Goal: Task Accomplishment & Management: Complete application form

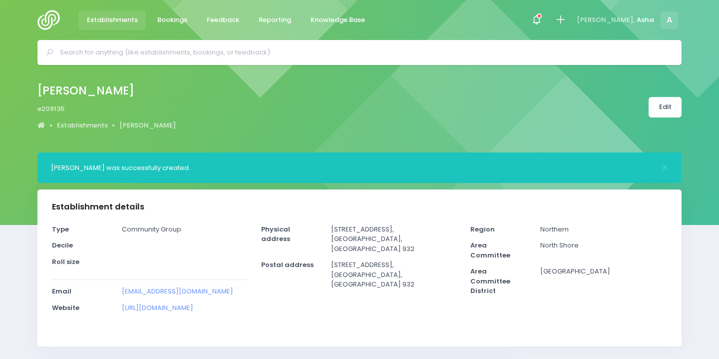
select select "5"
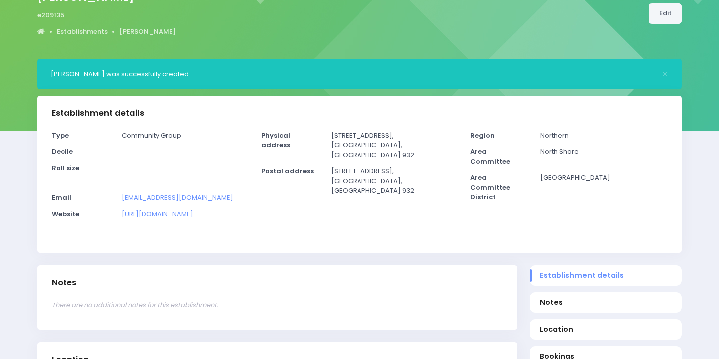
click at [662, 16] on link "Edit" at bounding box center [665, 13] width 33 height 20
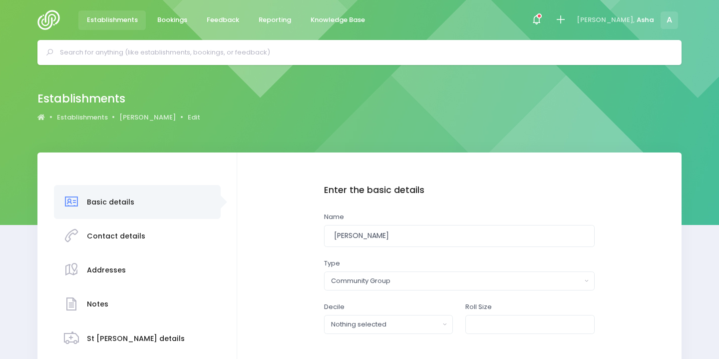
scroll to position [120, 0]
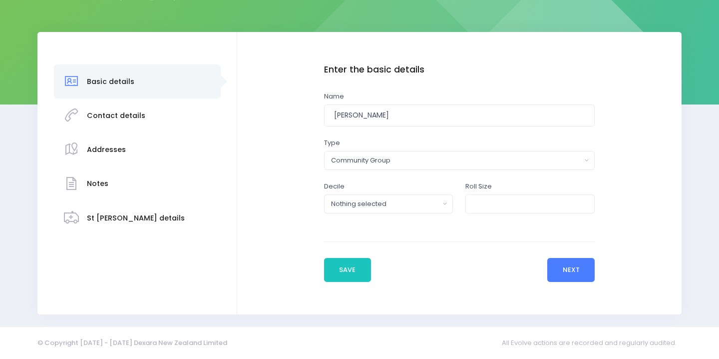
click at [554, 272] on button "Next" at bounding box center [571, 270] width 47 height 24
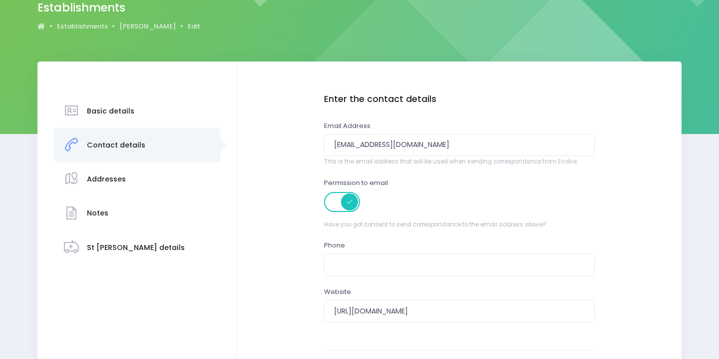
scroll to position [200, 0]
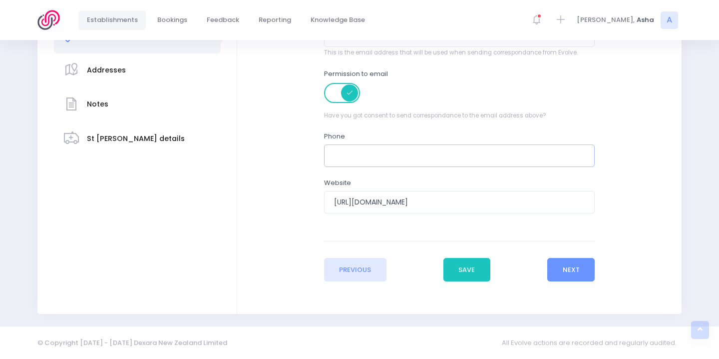
click at [459, 151] on input "text" at bounding box center [459, 155] width 271 height 22
paste input "022 046 9922"
type input "022 046 9922"
click at [469, 275] on button "Save" at bounding box center [467, 270] width 47 height 24
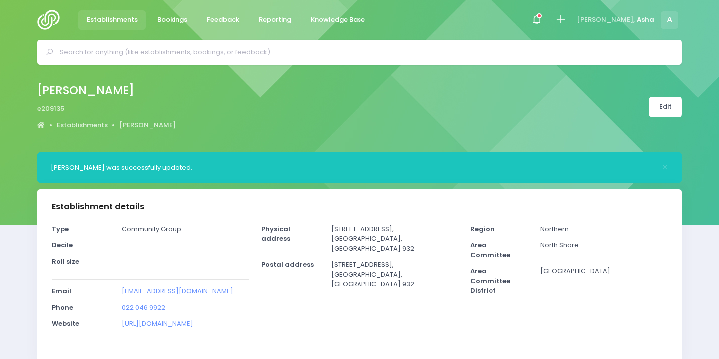
select select "5"
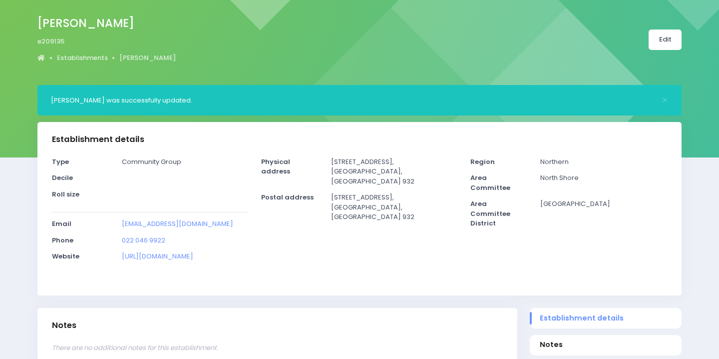
scroll to position [196, 0]
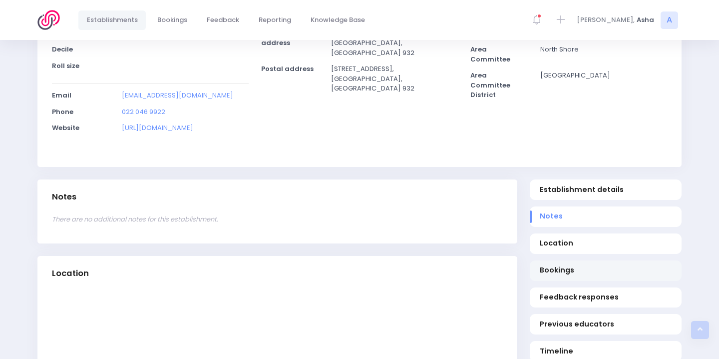
click at [554, 262] on link "Bookings" at bounding box center [606, 270] width 152 height 20
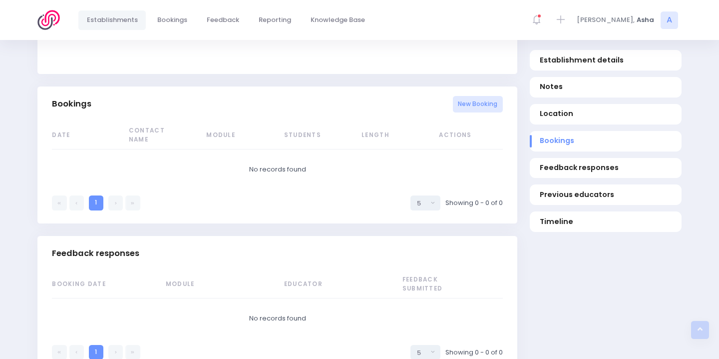
scroll to position [649, 0]
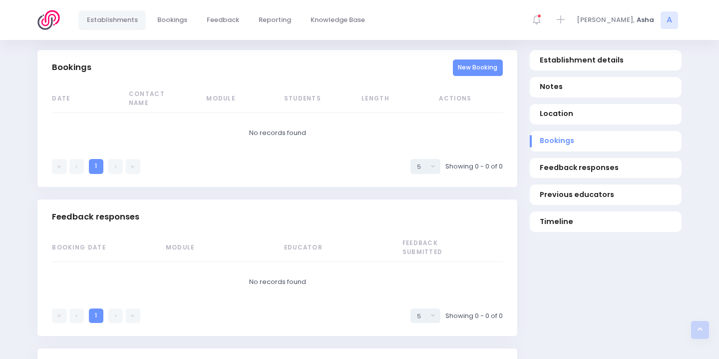
click at [475, 65] on link "New Booking" at bounding box center [478, 67] width 50 height 16
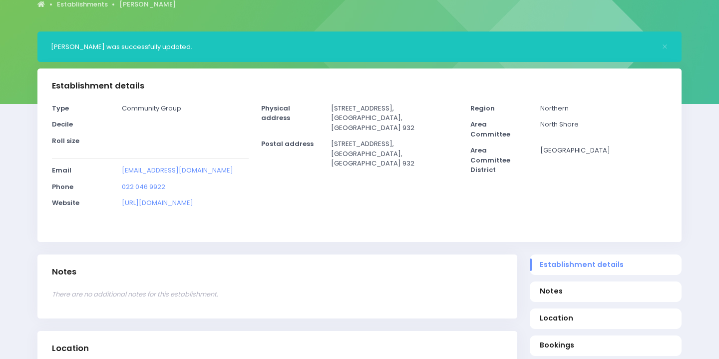
scroll to position [0, 0]
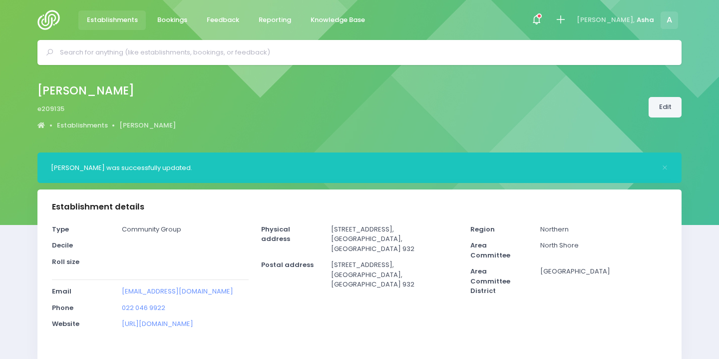
click at [674, 105] on link "Edit" at bounding box center [665, 107] width 33 height 20
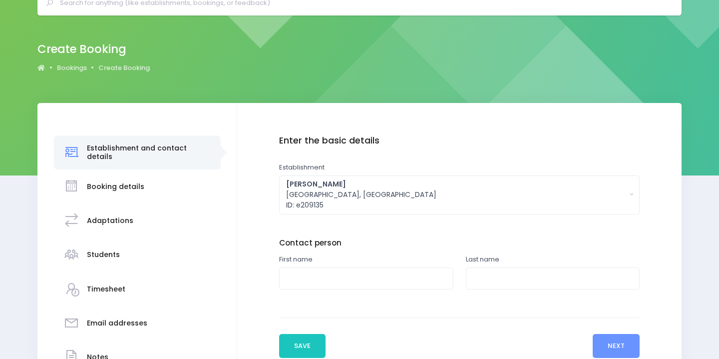
scroll to position [66, 0]
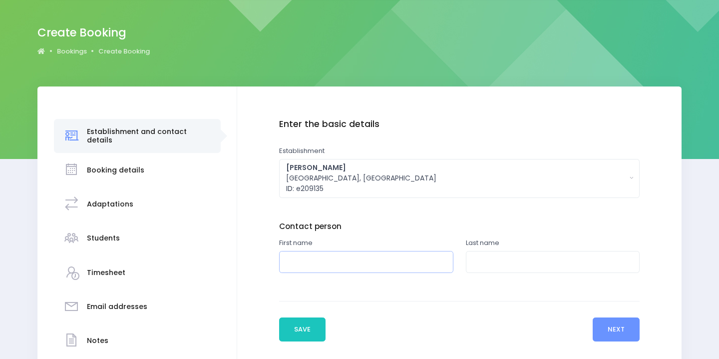
click at [362, 253] on input "text" at bounding box center [366, 262] width 174 height 22
type input "Sian"
click at [41, 49] on icon at bounding box center [40, 51] width 7 height 6
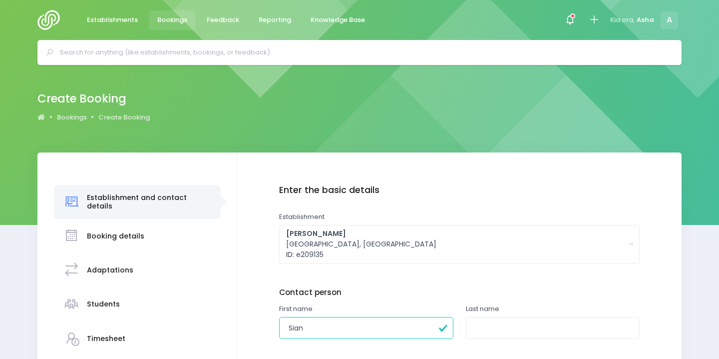
scroll to position [66, 0]
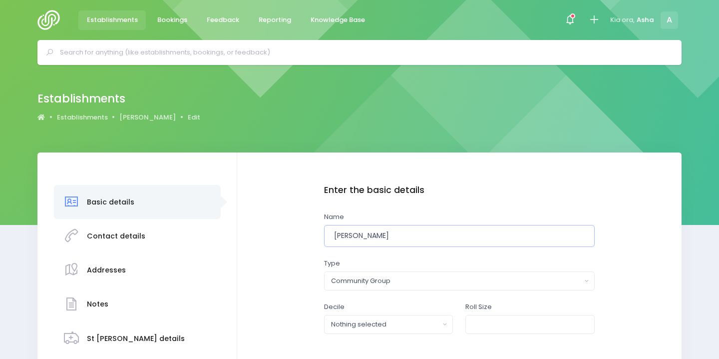
drag, startPoint x: 389, startPoint y: 243, endPoint x: 305, endPoint y: 220, distance: 86.9
click at [305, 220] on div "Enter the basic details Name Sian Stimson Type Casual-Education and Care Educat…" at bounding box center [459, 293] width 425 height 217
paste input "022 046 9922"
paste input "Whangaparāoa Scout Group -"
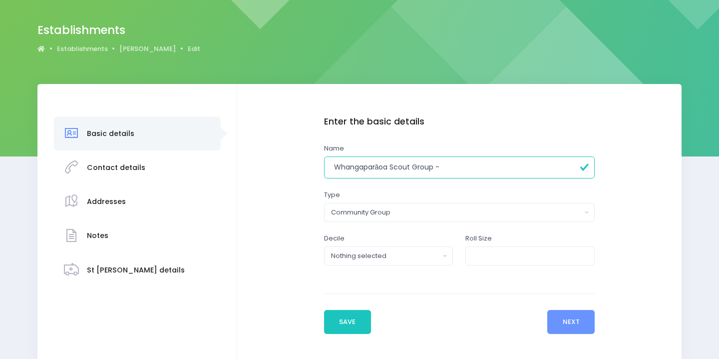
scroll to position [120, 0]
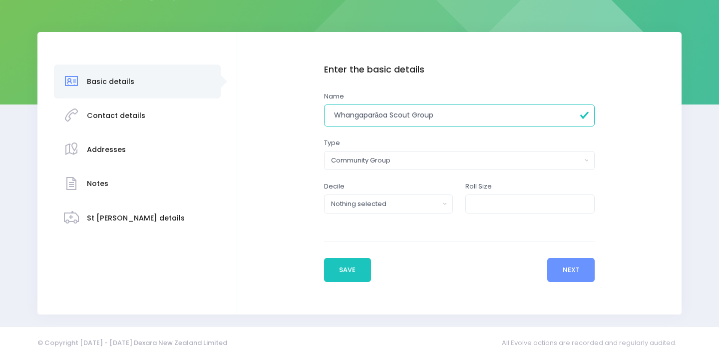
click at [338, 114] on input "Whangaparāoa Scout Group" at bounding box center [459, 115] width 271 height 22
type input "Whangaparāoa Scout Group"
click at [353, 261] on button "Save" at bounding box center [347, 270] width 47 height 24
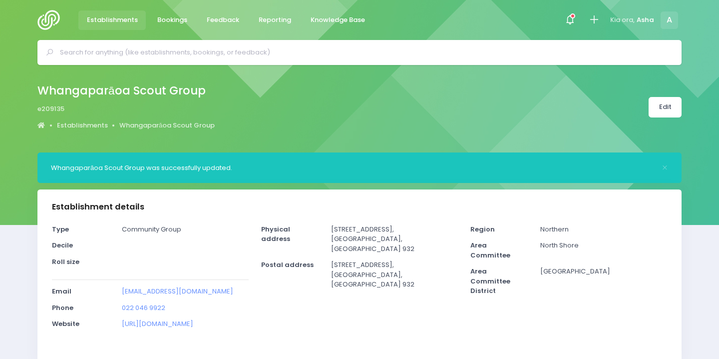
select select "5"
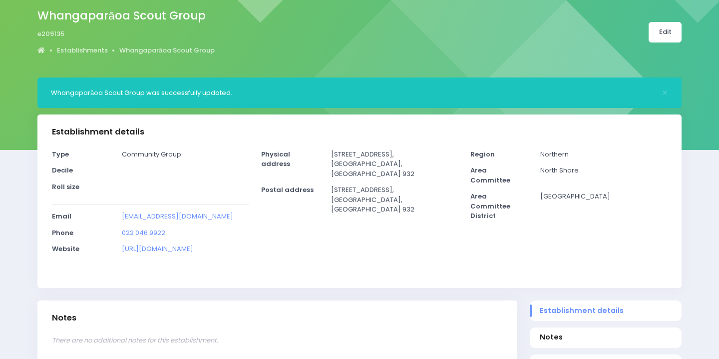
scroll to position [190, 0]
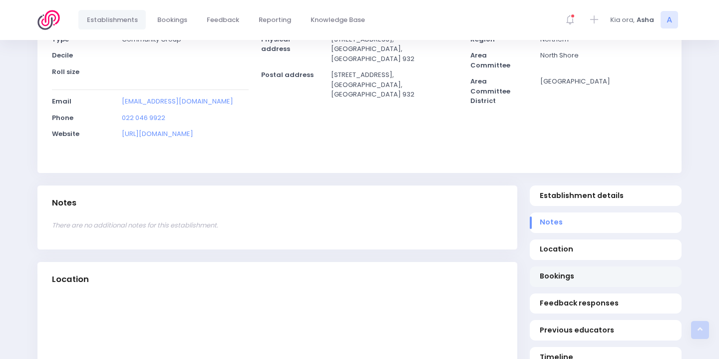
click at [557, 281] on span "Bookings" at bounding box center [606, 276] width 132 height 10
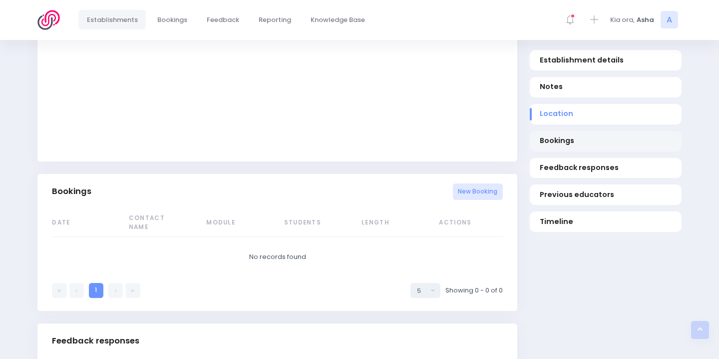
scroll to position [649, 0]
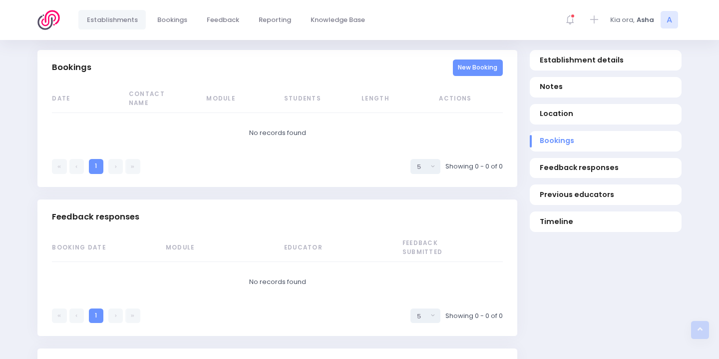
click at [471, 61] on link "New Booking" at bounding box center [478, 67] width 50 height 16
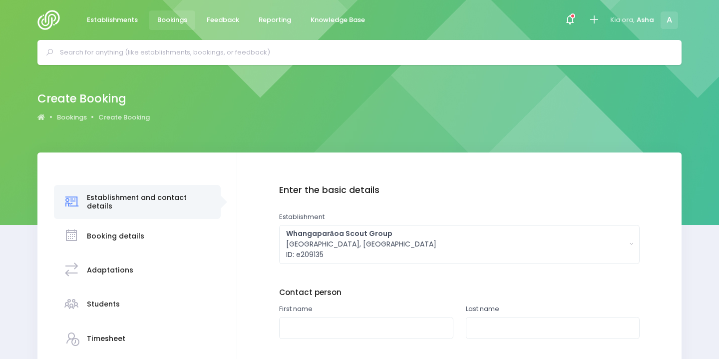
scroll to position [142, 0]
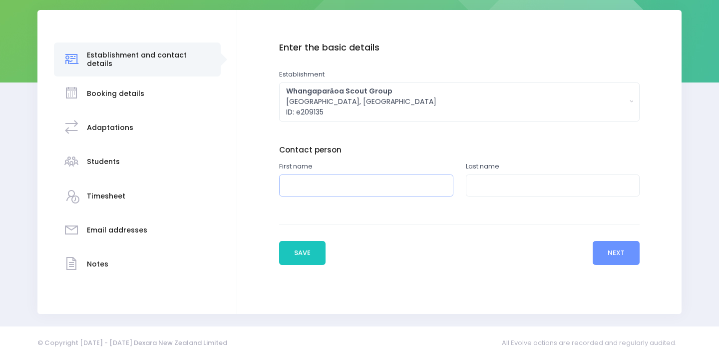
click at [327, 178] on input "text" at bounding box center [366, 185] width 174 height 22
type input "Sian"
click at [485, 177] on input "text" at bounding box center [553, 185] width 174 height 22
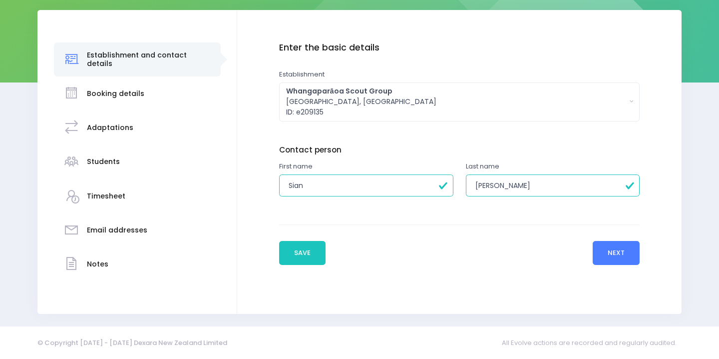
type input "Stimson"
click at [631, 244] on button "Next" at bounding box center [616, 253] width 47 height 24
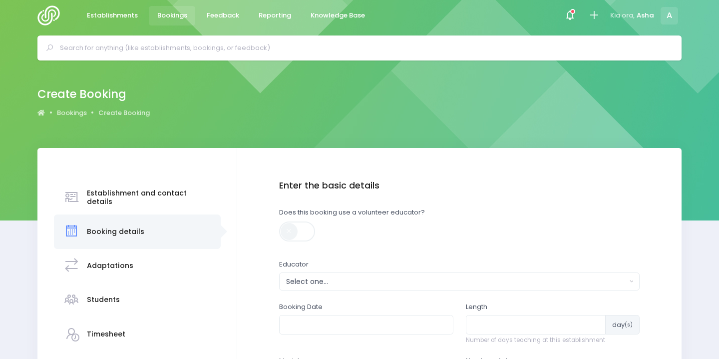
scroll to position [5, 0]
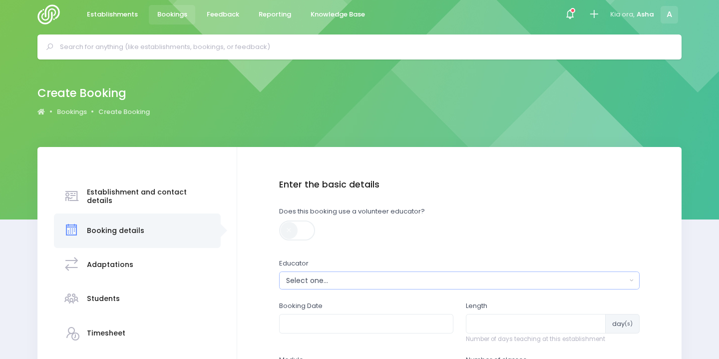
click at [510, 282] on div "Select one..." at bounding box center [456, 280] width 341 height 10
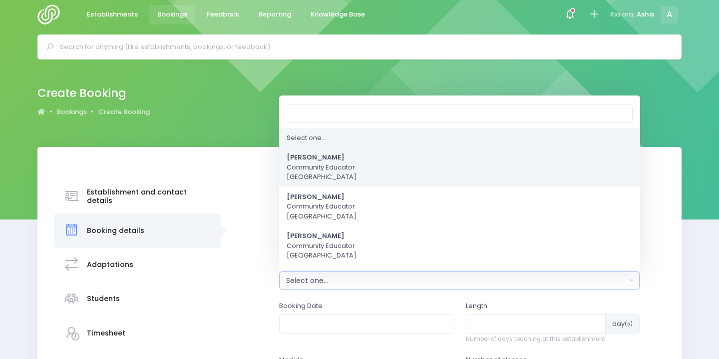
click at [410, 169] on link "Asha Bogdanowicz Community Educator Northern Region" at bounding box center [459, 167] width 361 height 39
select select "321315"
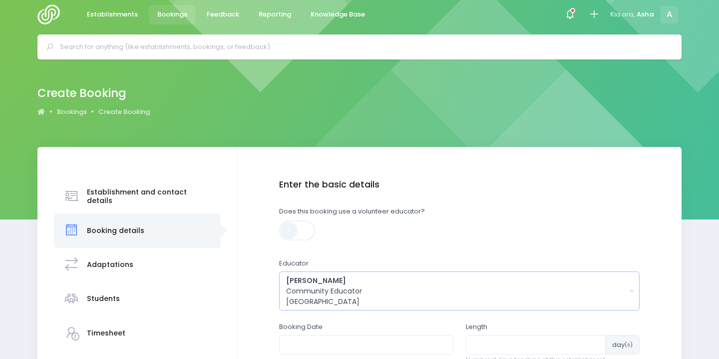
scroll to position [158, 0]
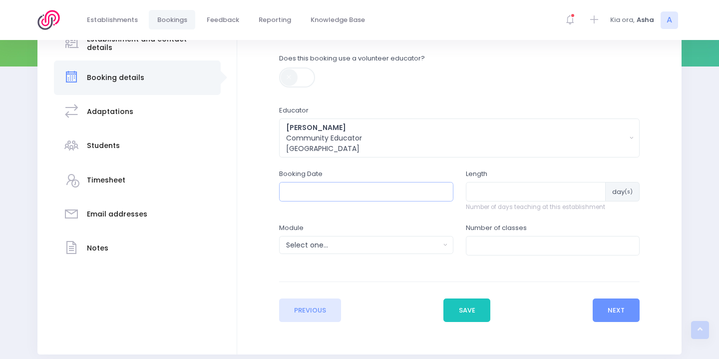
click at [376, 183] on input "text" at bounding box center [366, 191] width 174 height 19
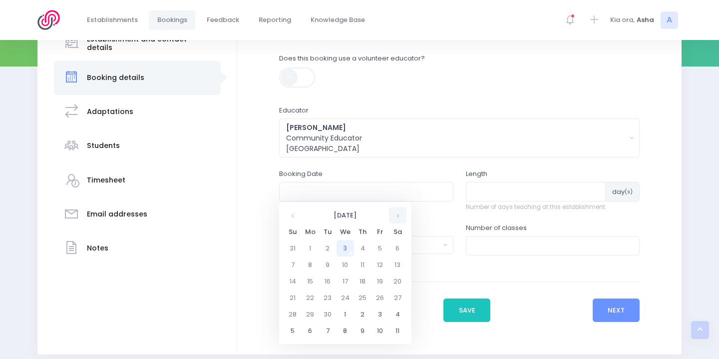
click at [399, 213] on th at bounding box center [397, 215] width 17 height 16
click at [399, 214] on th at bounding box center [397, 215] width 17 height 16
click at [310, 299] on td "17" at bounding box center [310, 297] width 17 height 16
click at [296, 308] on span "6" at bounding box center [294, 307] width 17 height 13
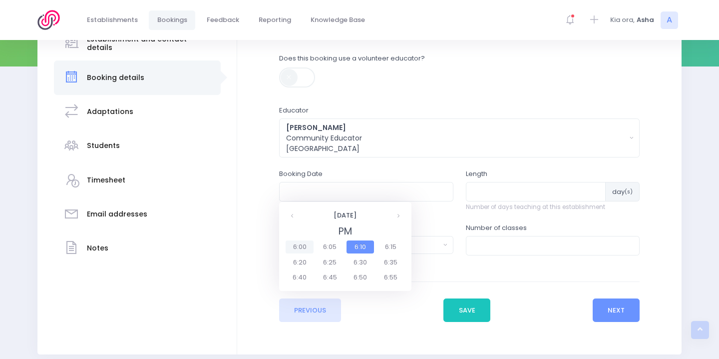
click at [301, 249] on span "6:00" at bounding box center [300, 246] width 28 height 13
type input "17/11/2025 06:00 PM"
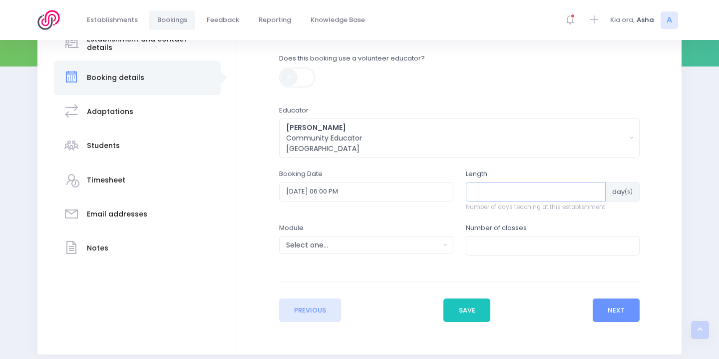
click at [492, 193] on input "number" at bounding box center [536, 191] width 140 height 19
type input "1"
click at [393, 240] on div "Select one..." at bounding box center [363, 245] width 154 height 10
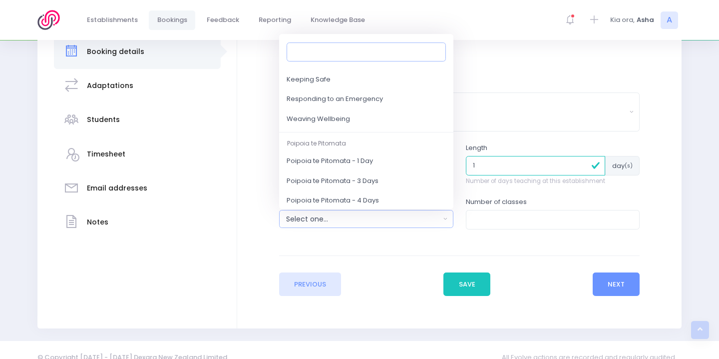
scroll to position [108, 0]
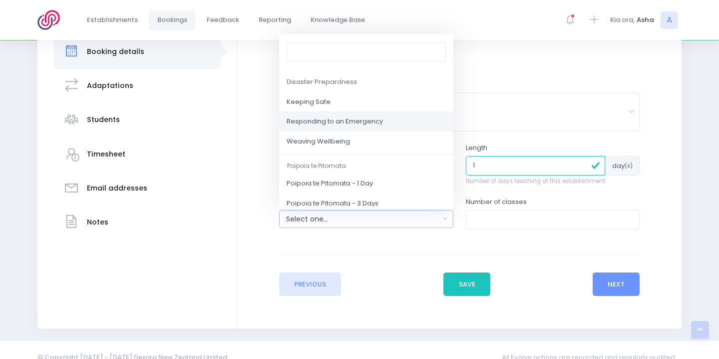
click at [385, 119] on link "Responding to an Emergency" at bounding box center [366, 122] width 174 height 20
select select "Responding to an Emergency"
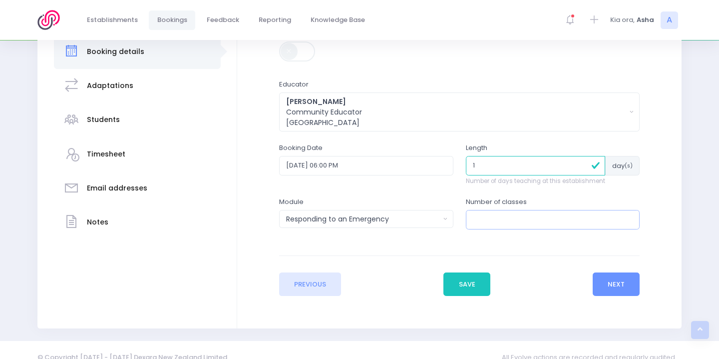
click at [534, 223] on input "number" at bounding box center [553, 219] width 174 height 19
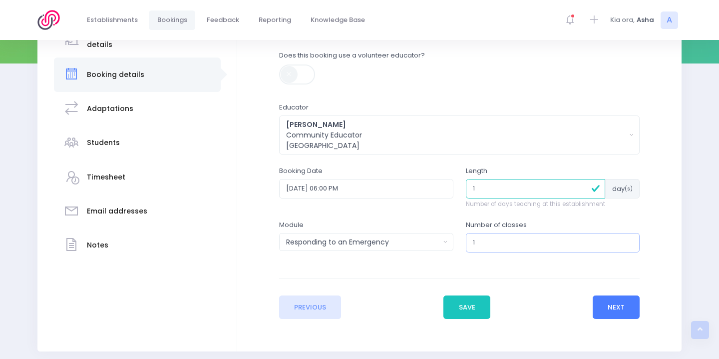
type input "1"
click at [615, 303] on button "Next" at bounding box center [616, 307] width 47 height 24
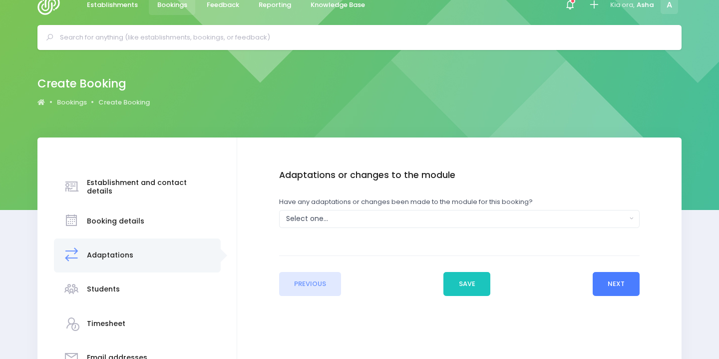
scroll to position [0, 0]
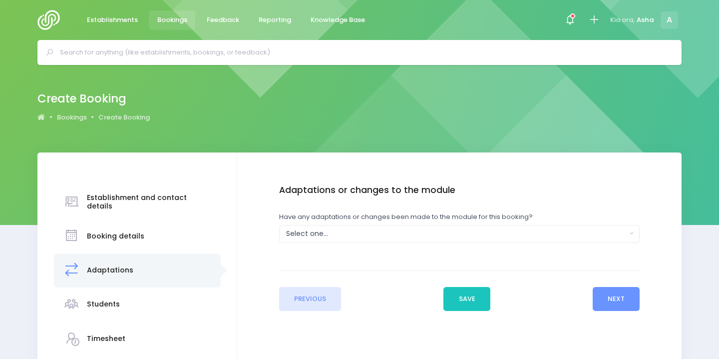
click at [550, 244] on div "Adaptations or changes to the module Have any adaptations or changes been made …" at bounding box center [459, 223] width 361 height 77
click at [539, 230] on div "Select one..." at bounding box center [456, 233] width 341 height 10
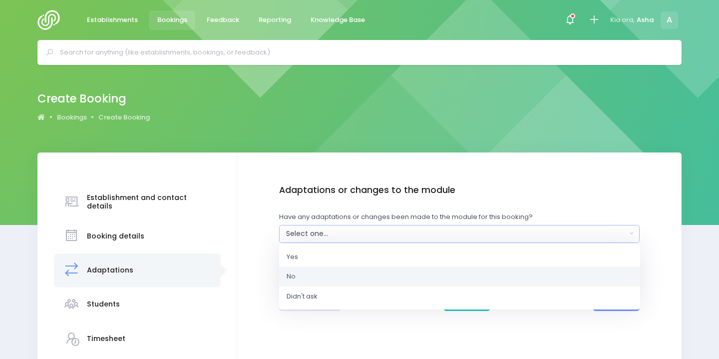
click at [511, 278] on link "No" at bounding box center [459, 276] width 361 height 20
select select "No"
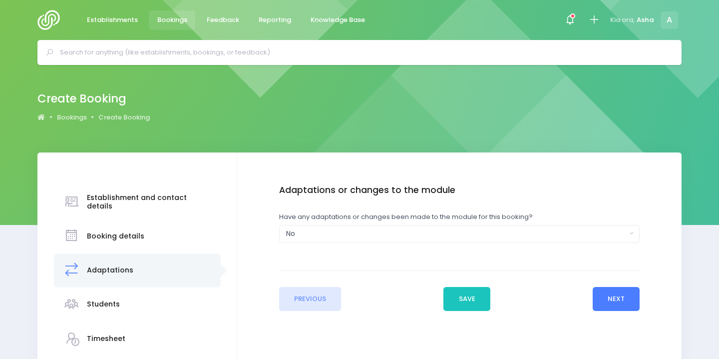
click at [609, 295] on button "Next" at bounding box center [616, 299] width 47 height 24
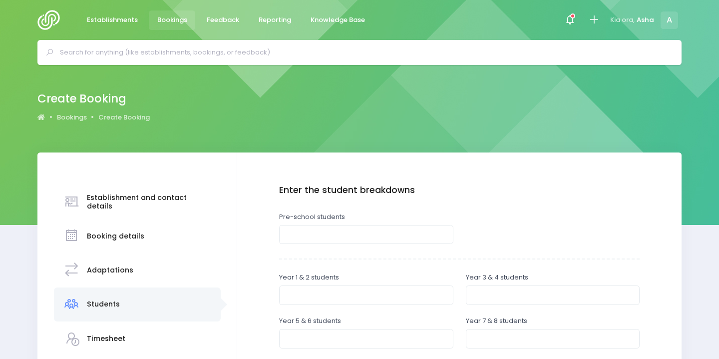
scroll to position [198, 0]
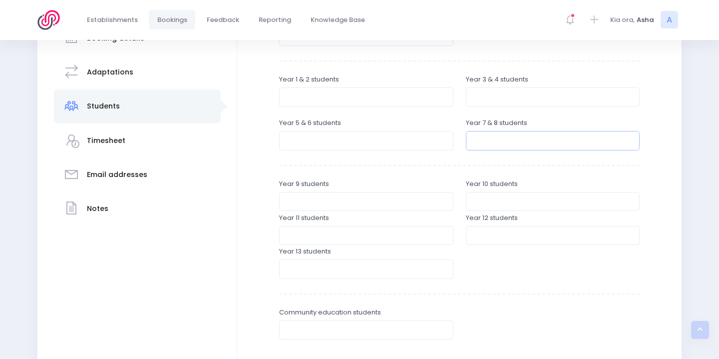
click at [515, 144] on input "number" at bounding box center [553, 140] width 174 height 19
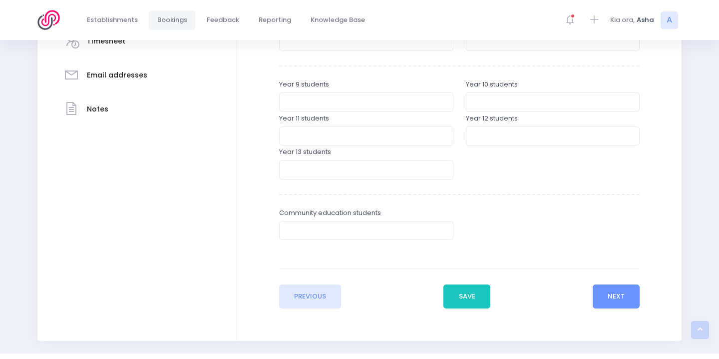
click at [323, 241] on div "Community education students" at bounding box center [366, 229] width 187 height 43
click at [315, 219] on div "Community education students" at bounding box center [366, 224] width 174 height 32
click at [318, 229] on input "number" at bounding box center [366, 230] width 174 height 19
type input "24"
click at [627, 292] on button "Next" at bounding box center [616, 296] width 47 height 24
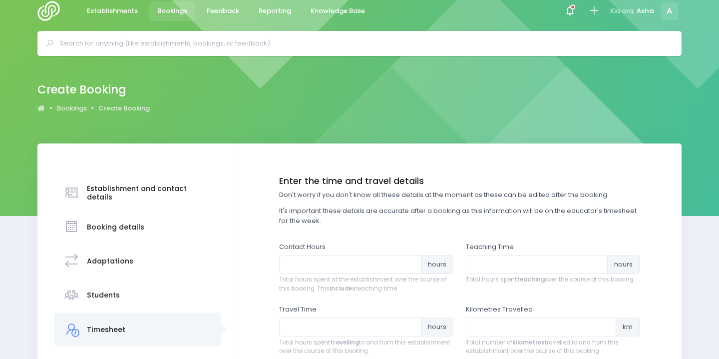
scroll to position [0, 0]
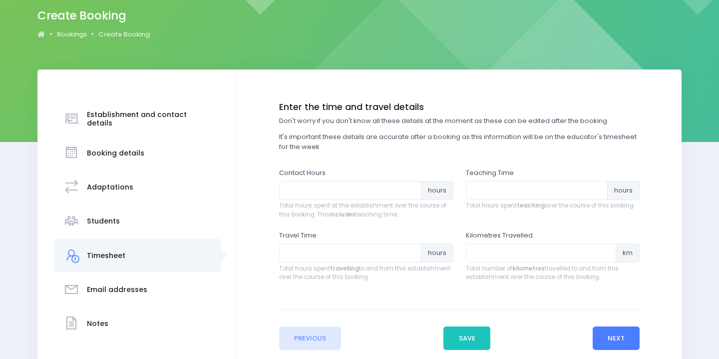
click at [620, 331] on button "Next" at bounding box center [616, 338] width 47 height 24
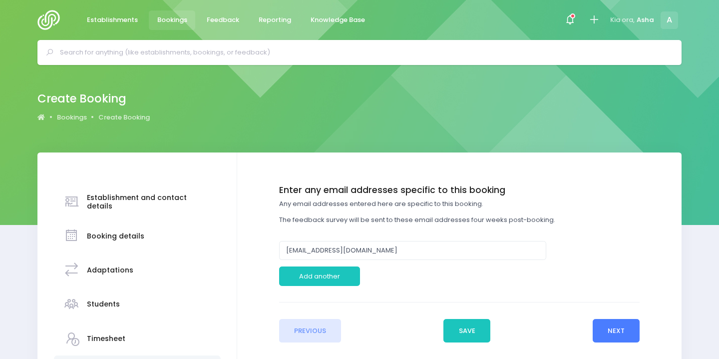
click at [611, 330] on button "Next" at bounding box center [616, 331] width 47 height 24
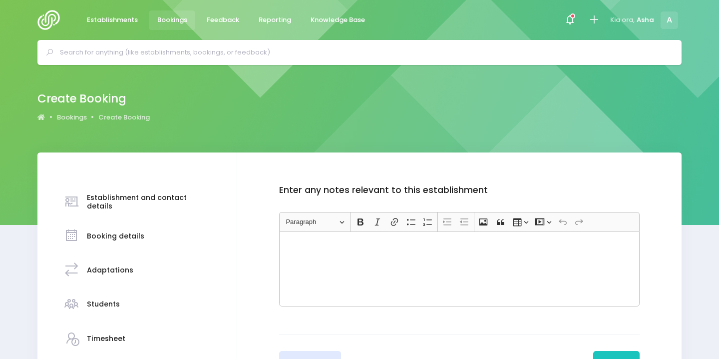
scroll to position [69, 0]
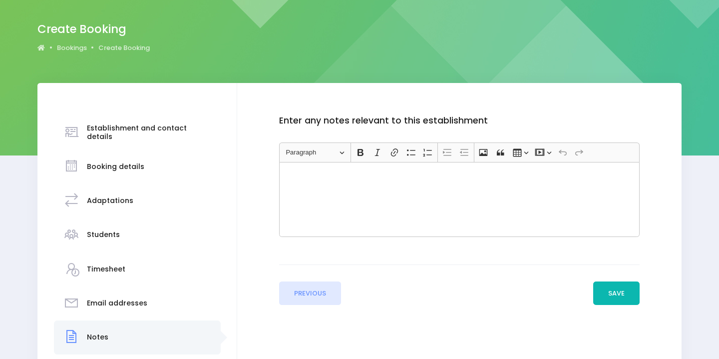
click at [607, 295] on button "Save" at bounding box center [616, 293] width 47 height 24
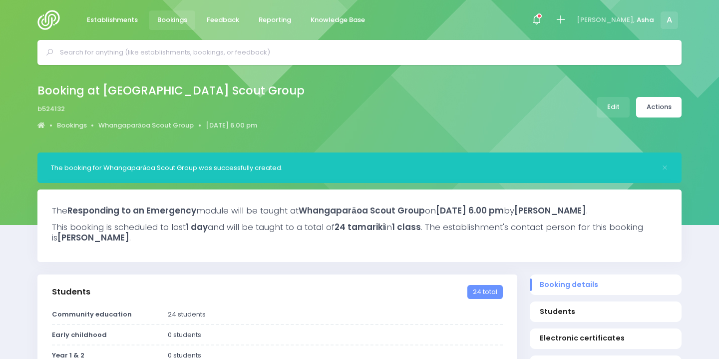
select select "5"
click at [664, 107] on link "Actions" at bounding box center [658, 107] width 45 height 20
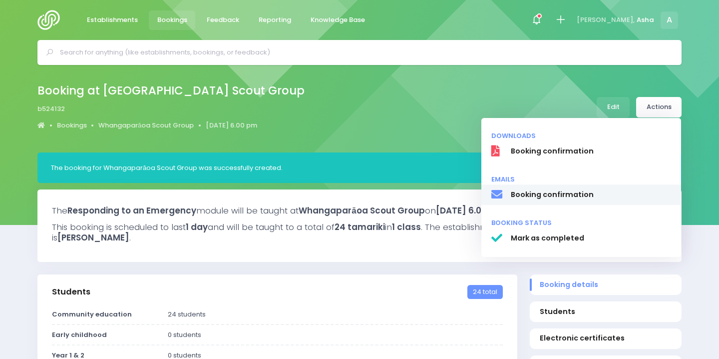
click at [592, 197] on span "Booking confirmation" at bounding box center [591, 194] width 161 height 10
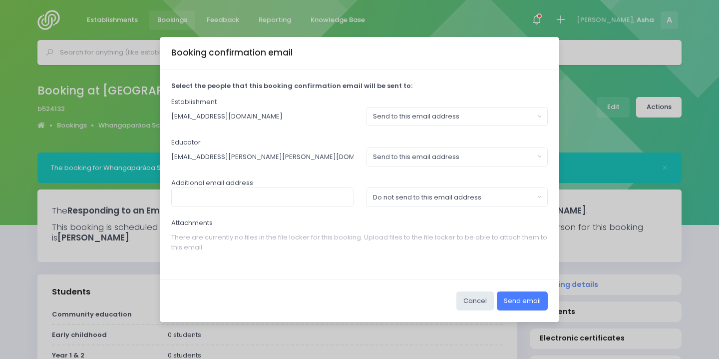
click at [524, 296] on button "Send email" at bounding box center [522, 300] width 51 height 19
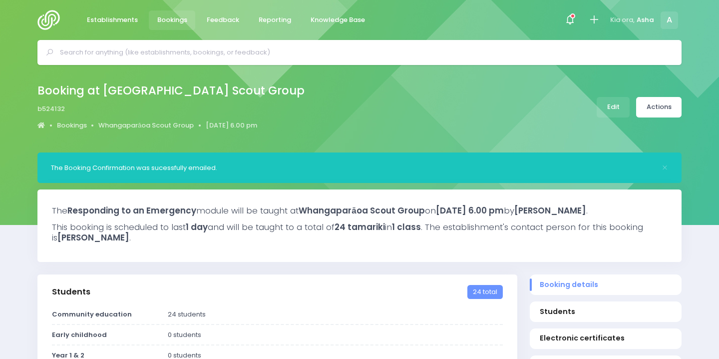
select select "5"
